Goal: Information Seeking & Learning: Learn about a topic

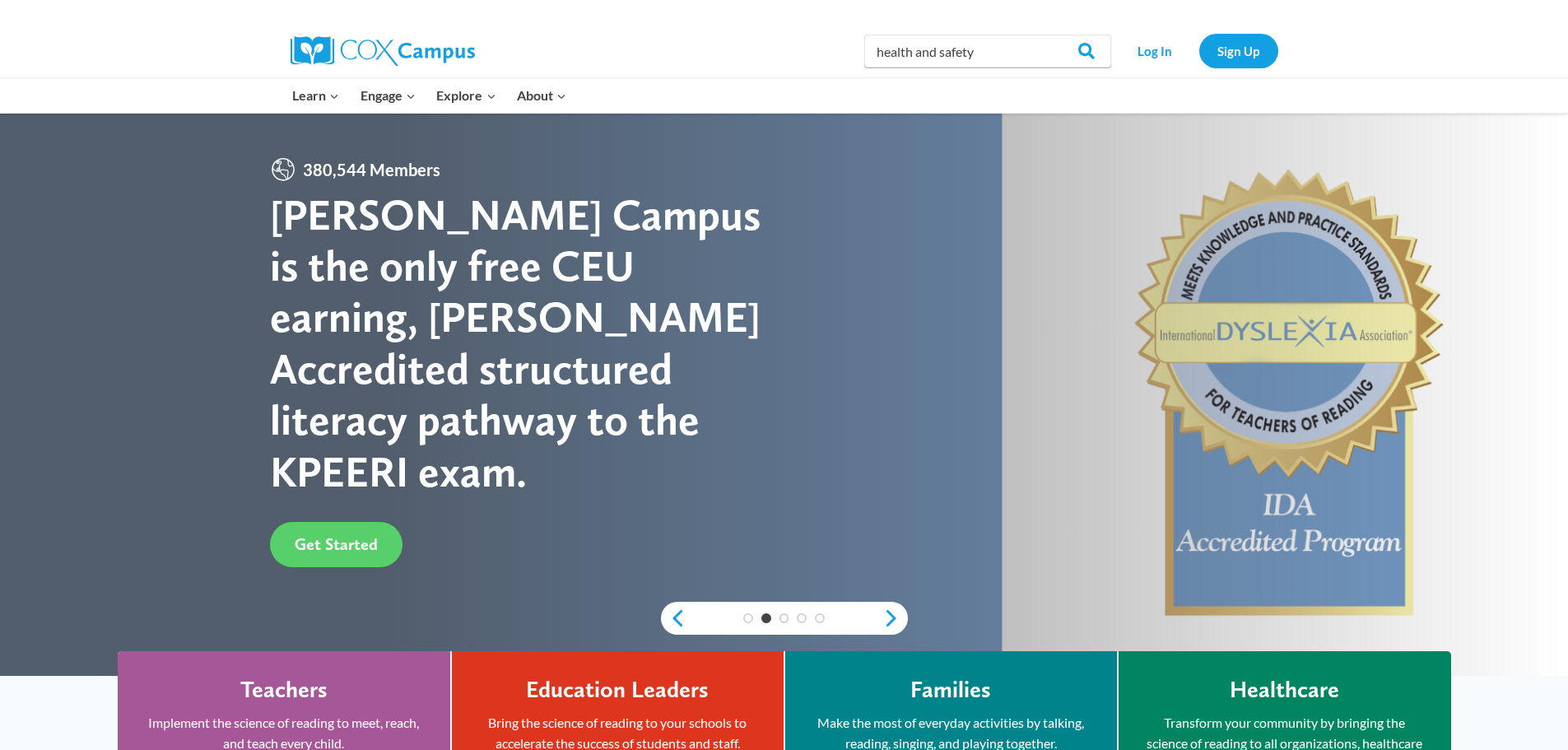
type input "health and safety"
click at [1047, 35] on input "Search" at bounding box center [1079, 51] width 64 height 33
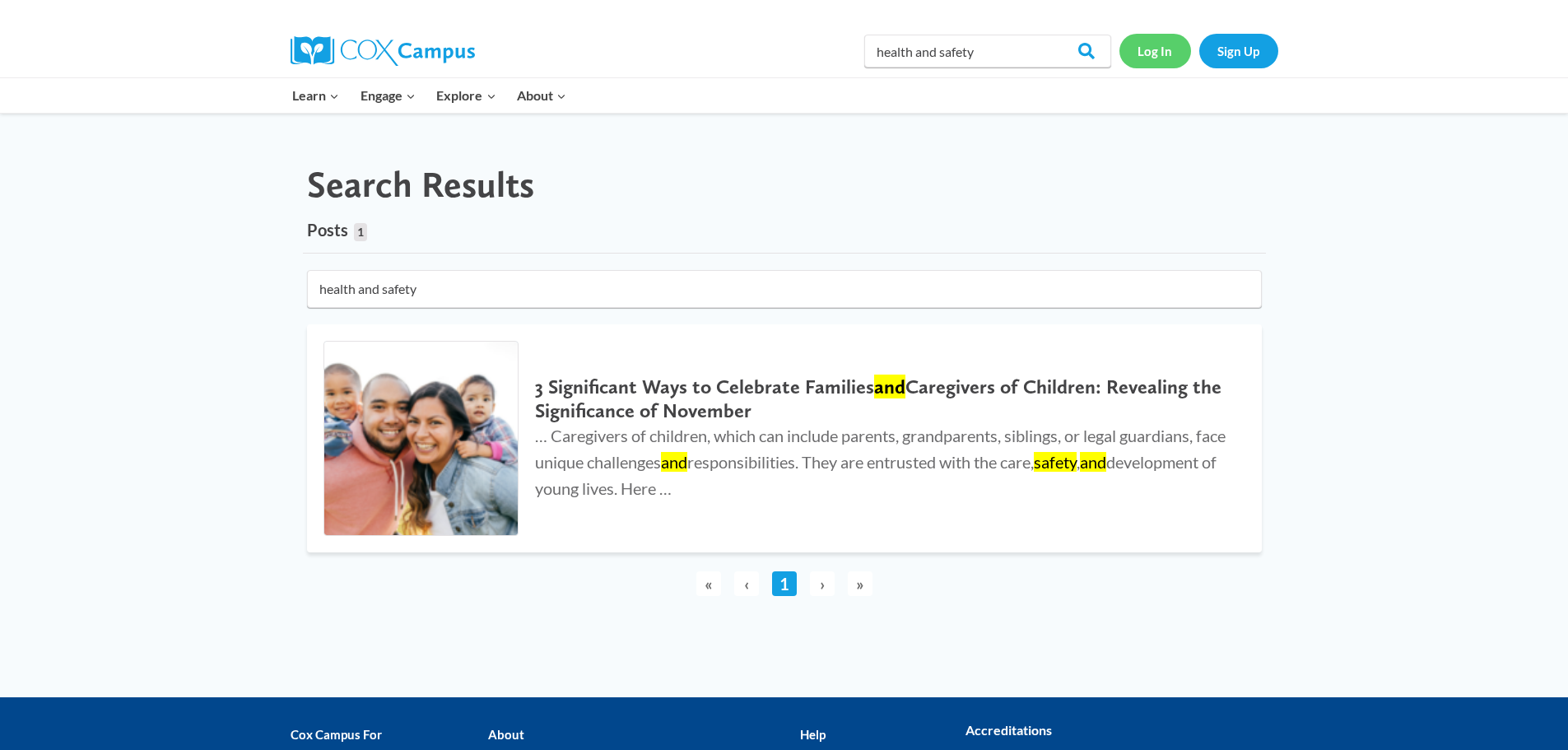
click at [1160, 51] on link "Log In" at bounding box center [1155, 50] width 71 height 34
